Goal: Navigation & Orientation: Find specific page/section

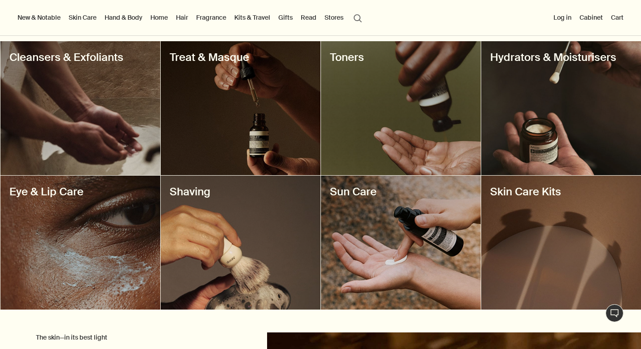
scroll to position [323, 0]
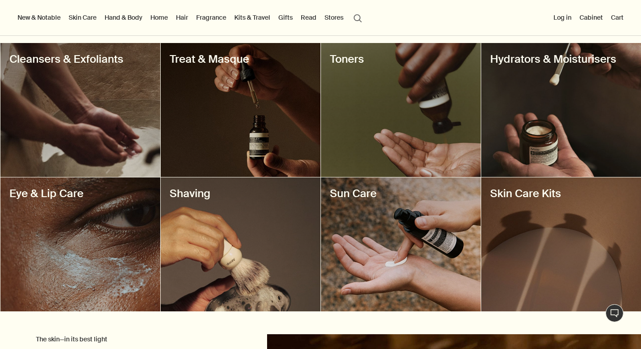
click at [556, 100] on div at bounding box center [561, 110] width 160 height 134
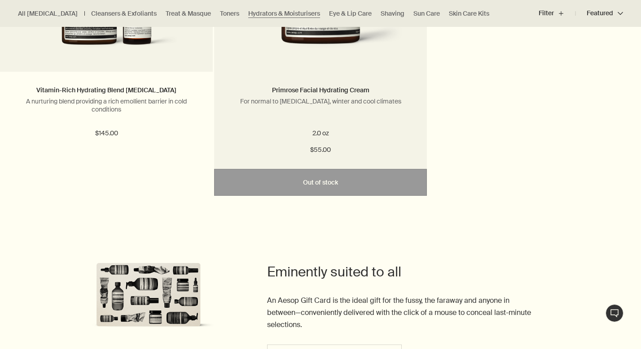
scroll to position [2548, 0]
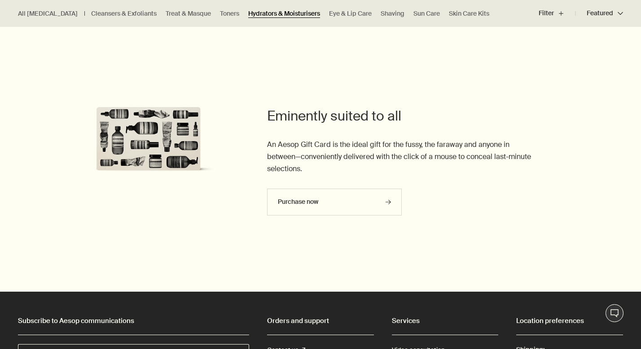
click at [260, 13] on link "Hydrators & Moisturisers" at bounding box center [284, 13] width 72 height 9
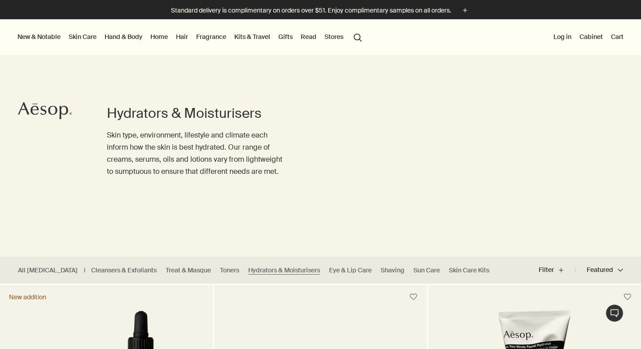
click at [122, 36] on link "Hand & Body" at bounding box center [123, 37] width 41 height 12
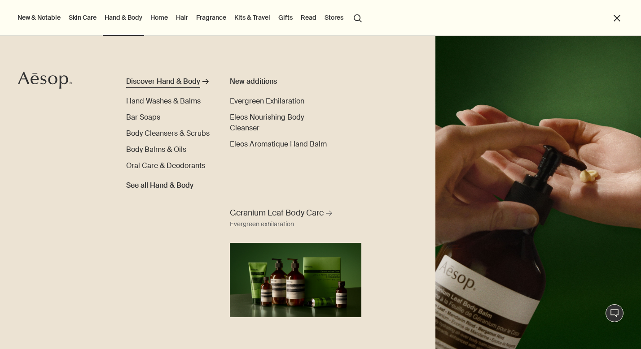
click at [160, 80] on div "Discover Hand & Body" at bounding box center [163, 81] width 74 height 11
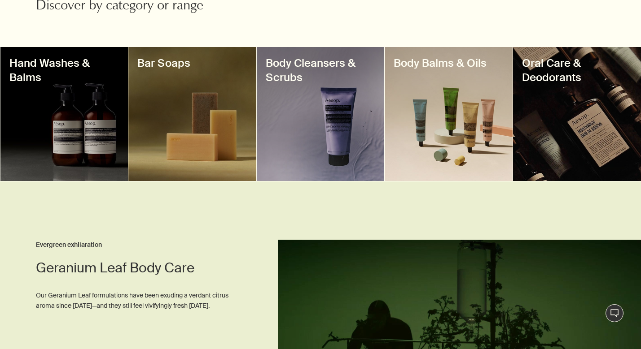
scroll to position [317, 0]
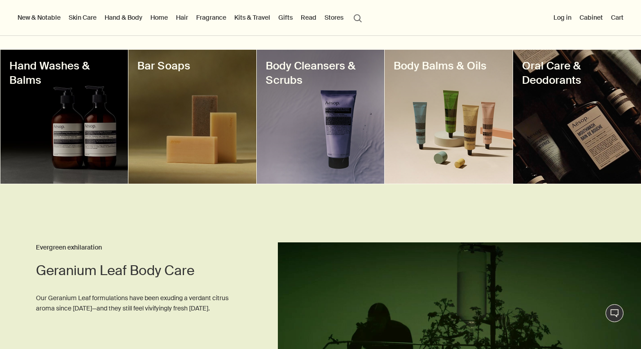
click at [73, 122] on div at bounding box center [64, 117] width 128 height 134
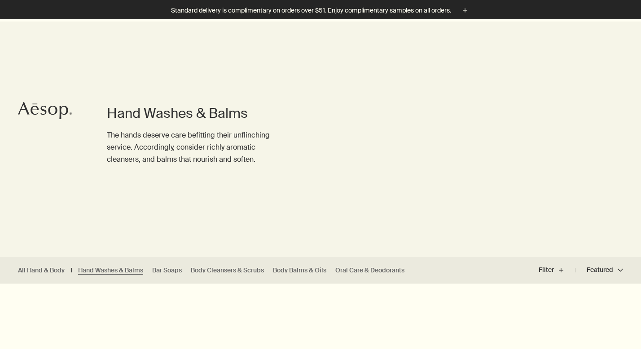
scroll to position [253, 0]
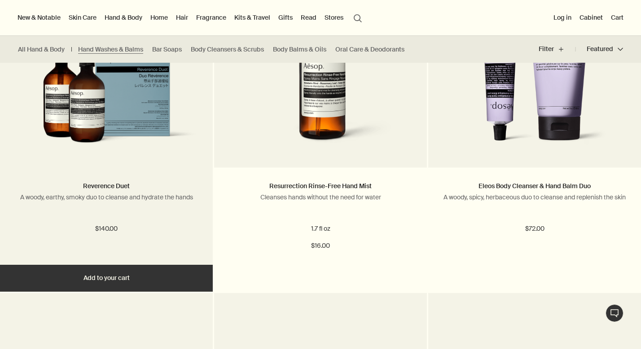
scroll to position [970, 0]
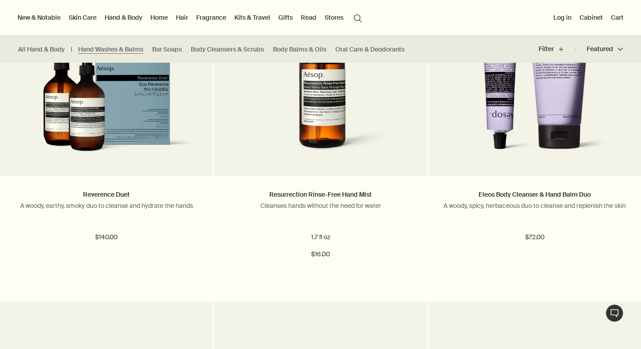
click at [312, 43] on ul "All Hand & Body Hand Washes & Balms Bar Soaps Body Cleansers & Scrubs Body Balm…" at bounding box center [213, 49] width 427 height 27
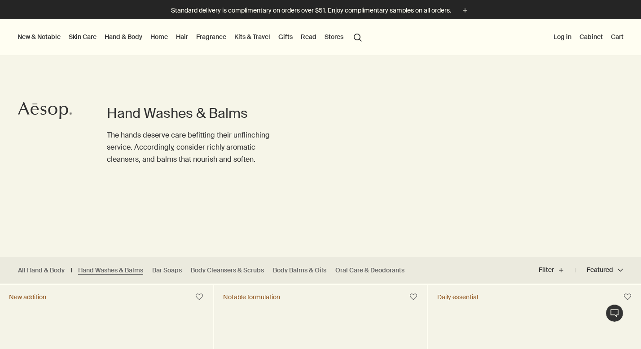
scroll to position [0, 0]
click at [317, 270] on link "Body Balms & Oils" at bounding box center [299, 270] width 53 height 9
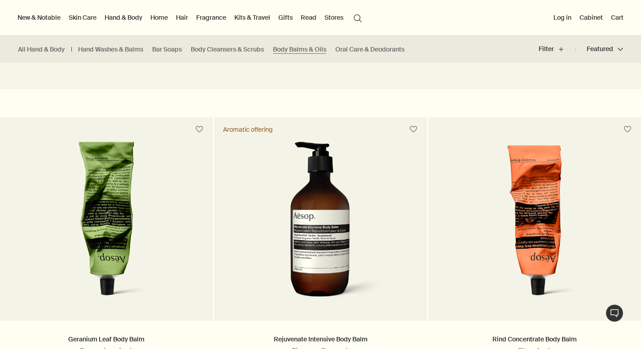
scroll to position [114, 0]
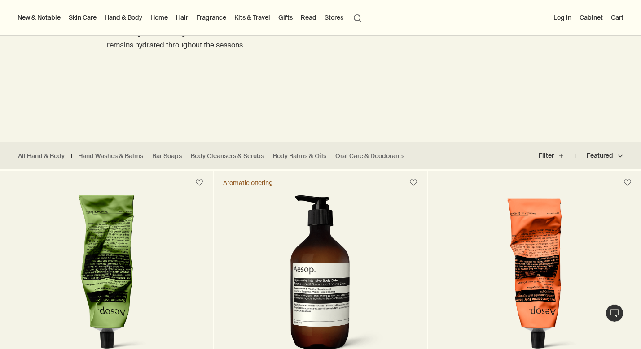
click at [215, 20] on link "Fragrance" at bounding box center [211, 18] width 34 height 12
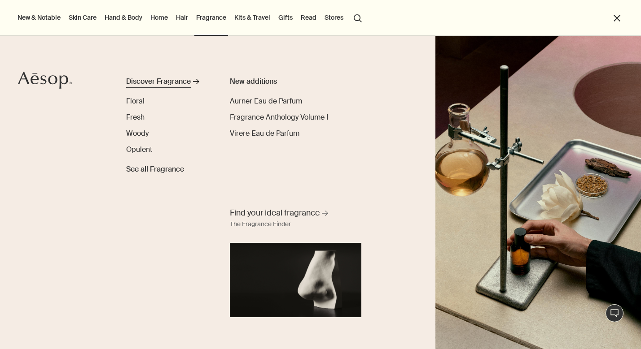
click at [173, 83] on div "Discover Fragrance" at bounding box center [158, 81] width 65 height 11
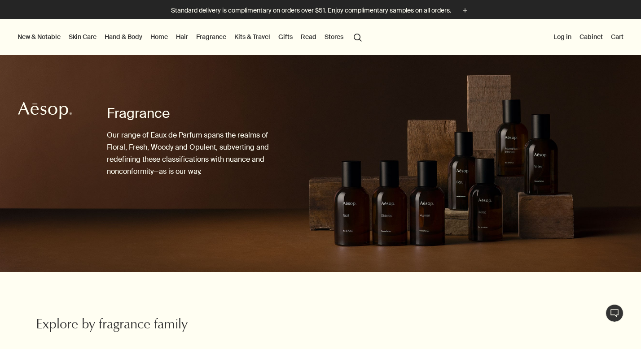
click at [185, 35] on link "Hair" at bounding box center [182, 37] width 16 height 12
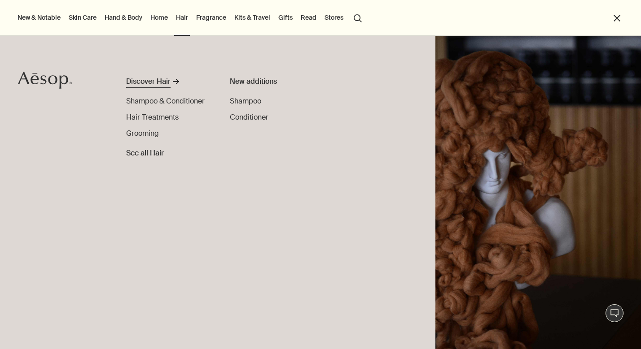
click at [154, 80] on div "Discover Hair" at bounding box center [148, 81] width 44 height 11
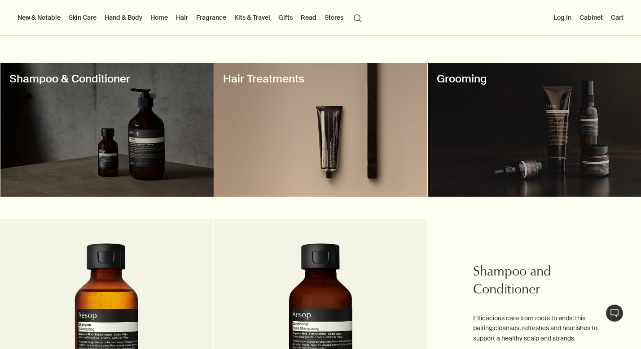
scroll to position [205, 0]
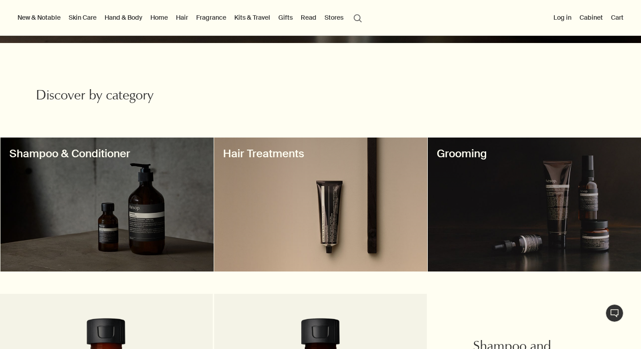
click at [129, 192] on div at bounding box center [106, 205] width 213 height 134
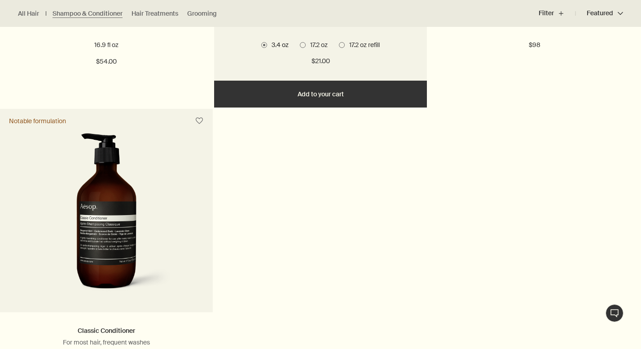
scroll to position [837, 0]
